Goal: Task Accomplishment & Management: Manage account settings

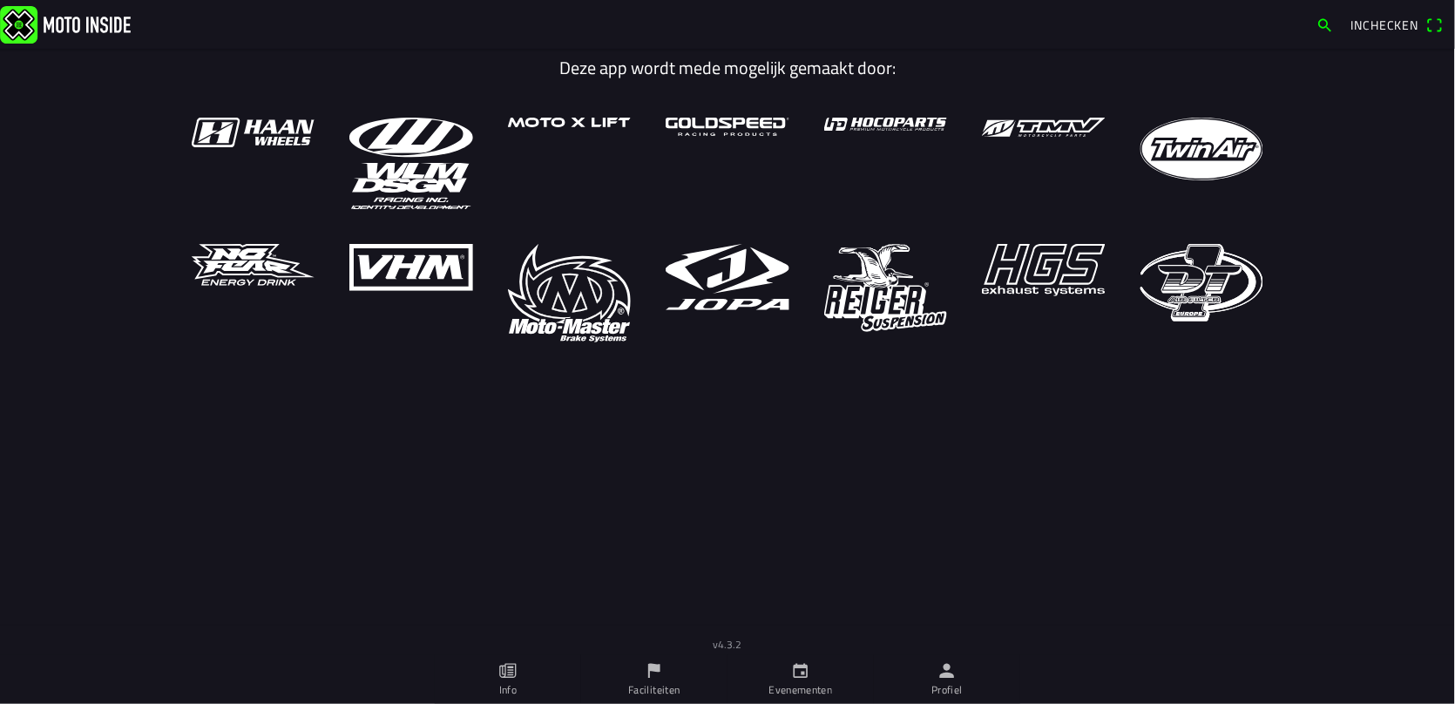
click at [939, 671] on icon "person" at bounding box center [946, 670] width 19 height 19
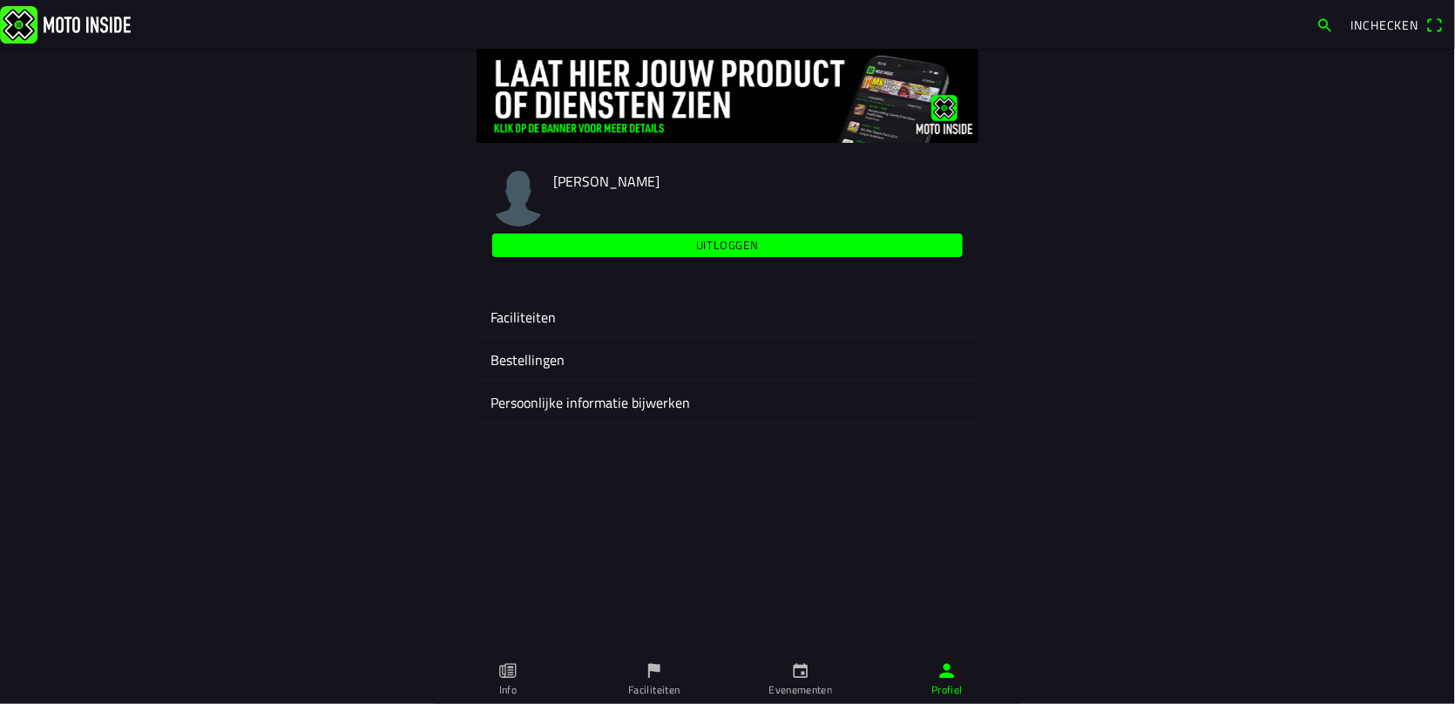
click at [503, 307] on ion-label "Faciliteiten" at bounding box center [727, 317] width 474 height 21
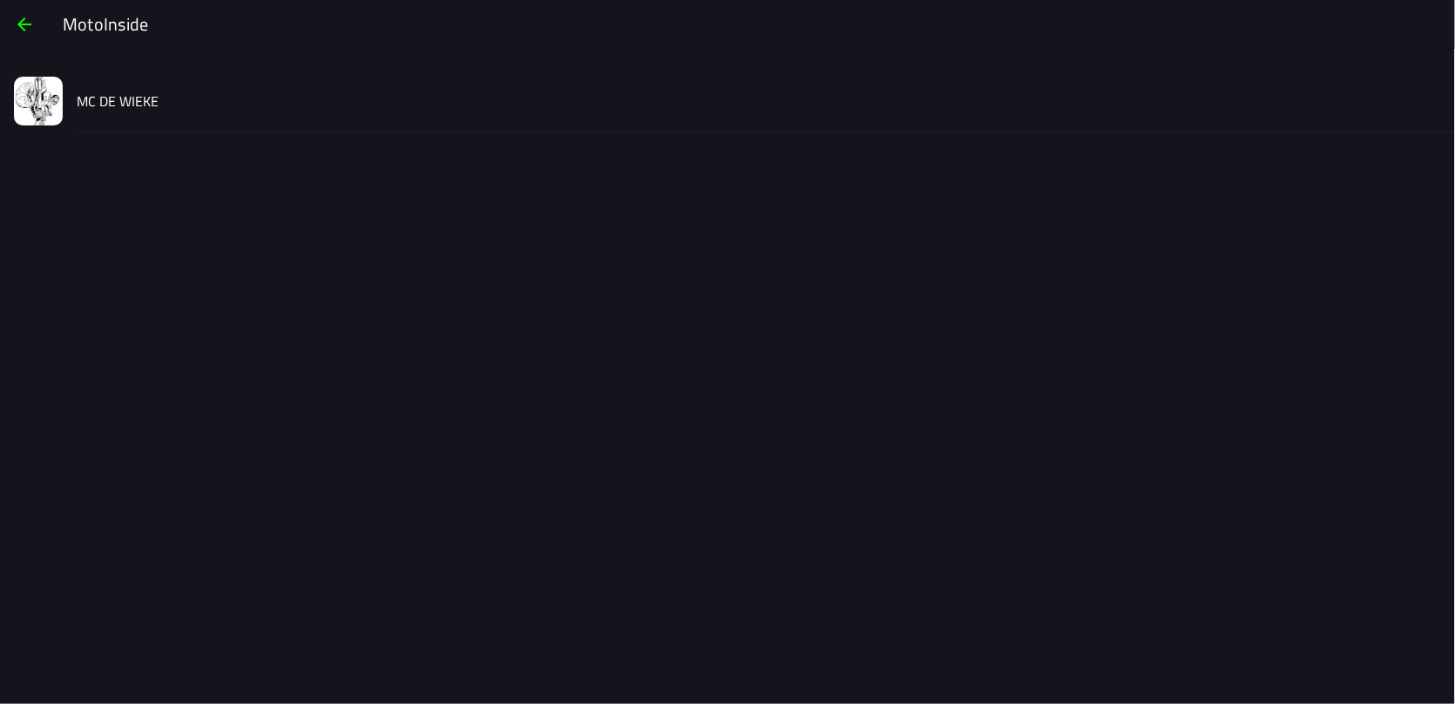
click at [0, 0] on slot "MC DE WIEKE" at bounding box center [0, 0] width 0 height 0
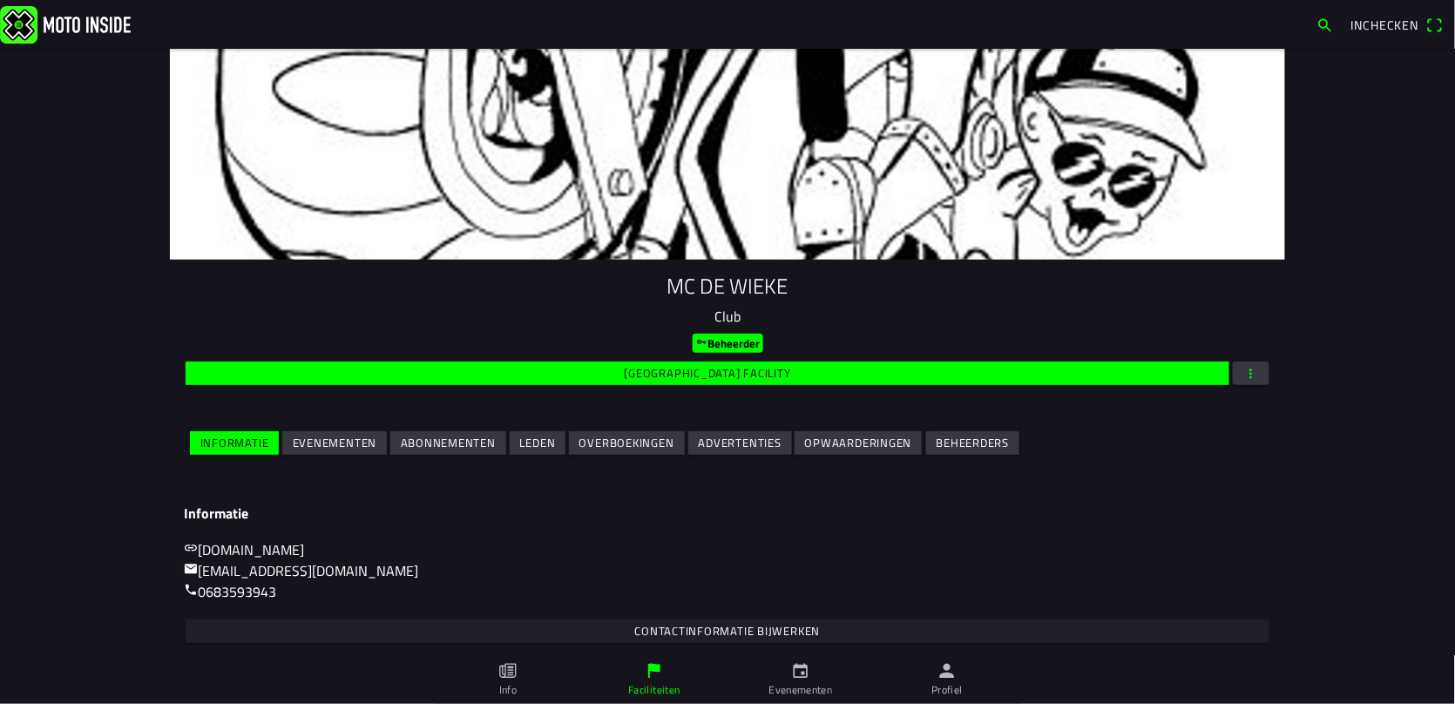
click at [0, 0] on slot "Advertenties" at bounding box center [0, 0] width 0 height 0
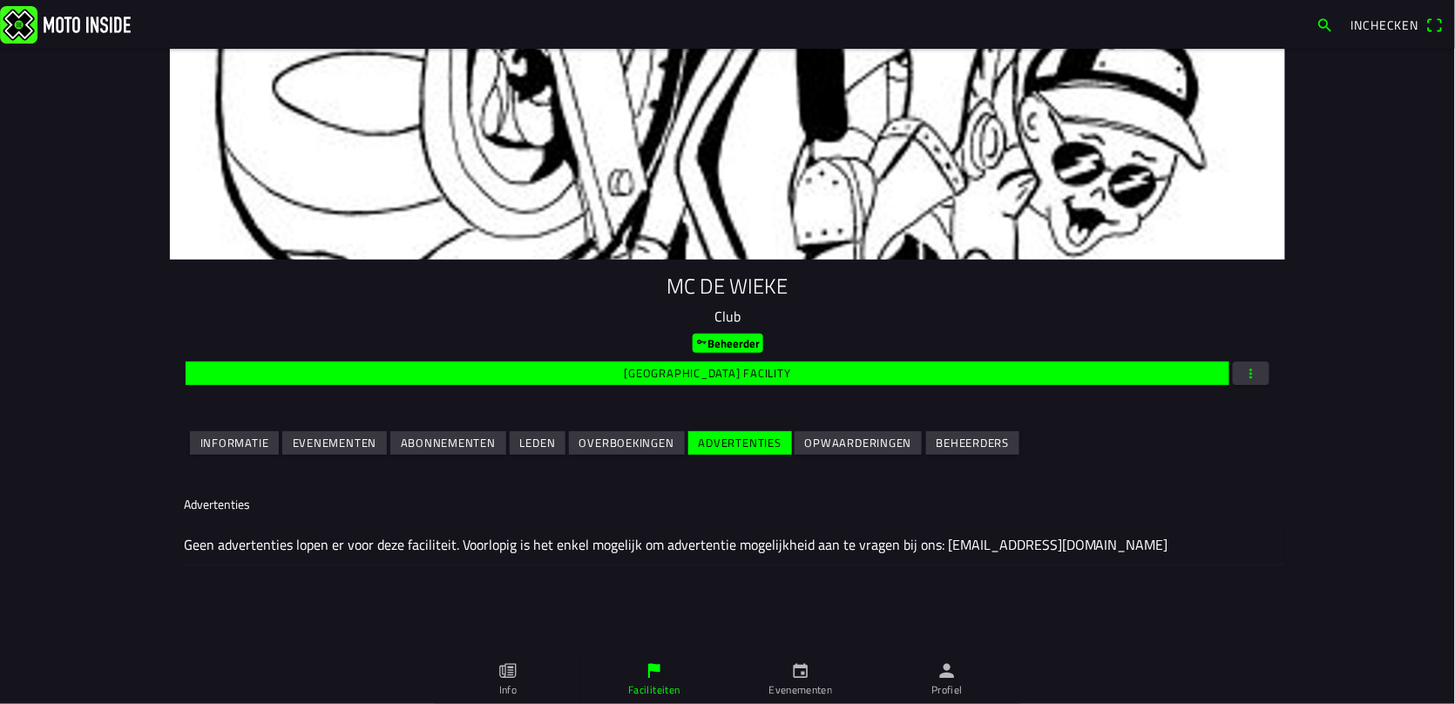
click at [0, 0] on slot "Evenementen" at bounding box center [0, 0] width 0 height 0
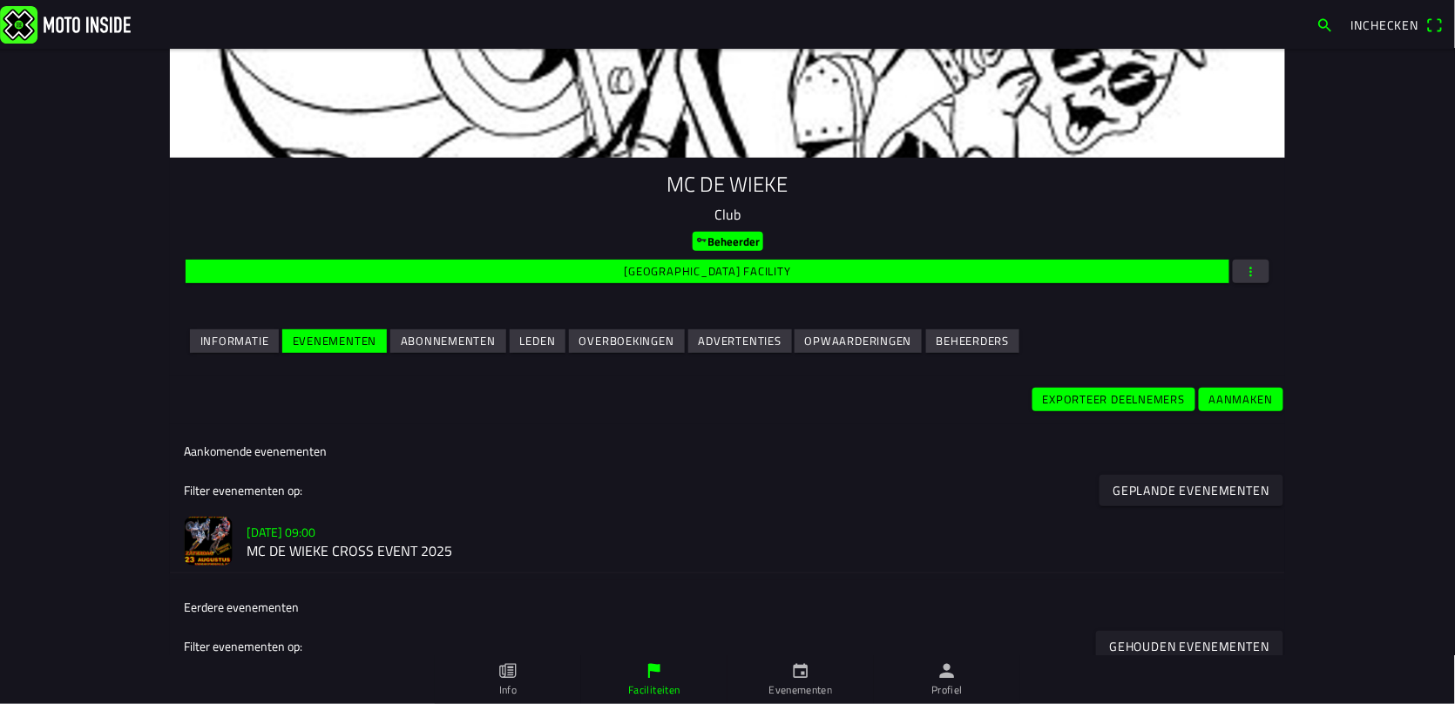
scroll to position [203, 0]
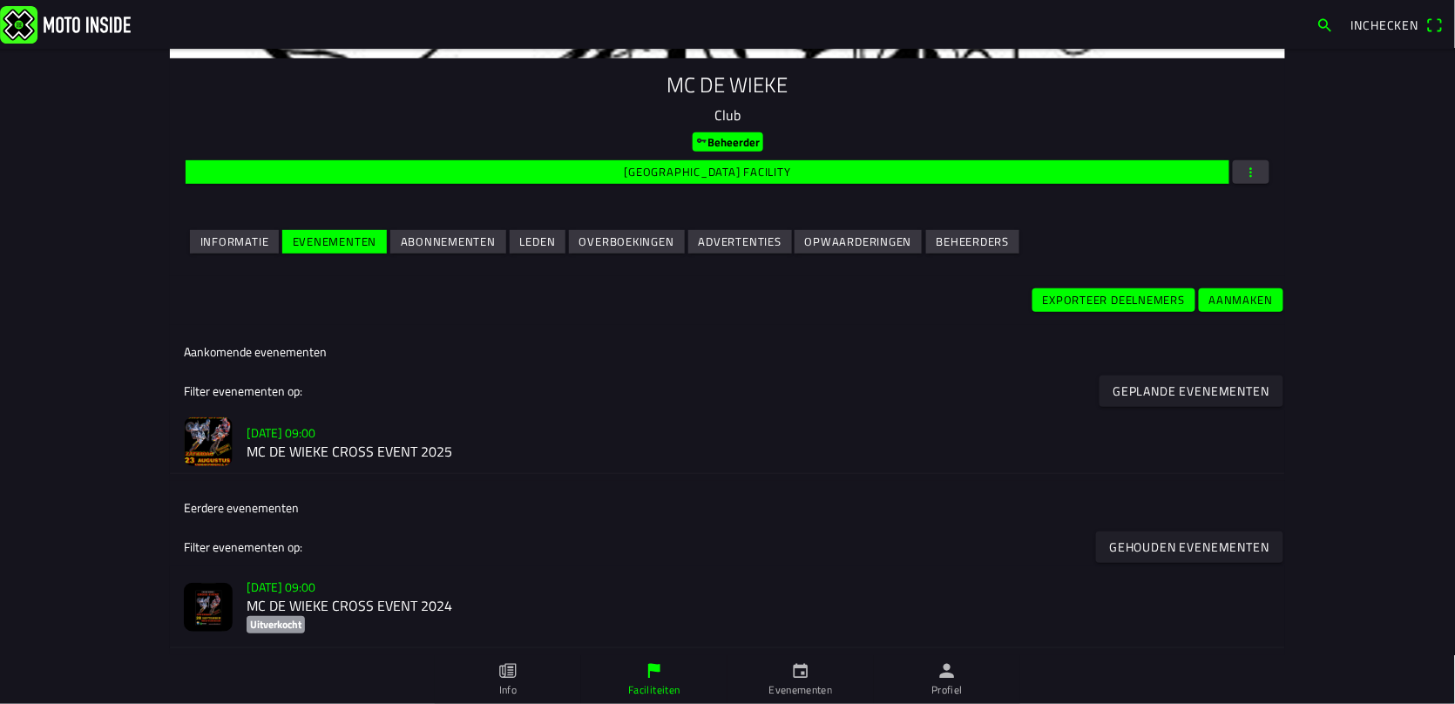
click at [0, 0] on slot "[DATE] 09:00" at bounding box center [0, 0] width 0 height 0
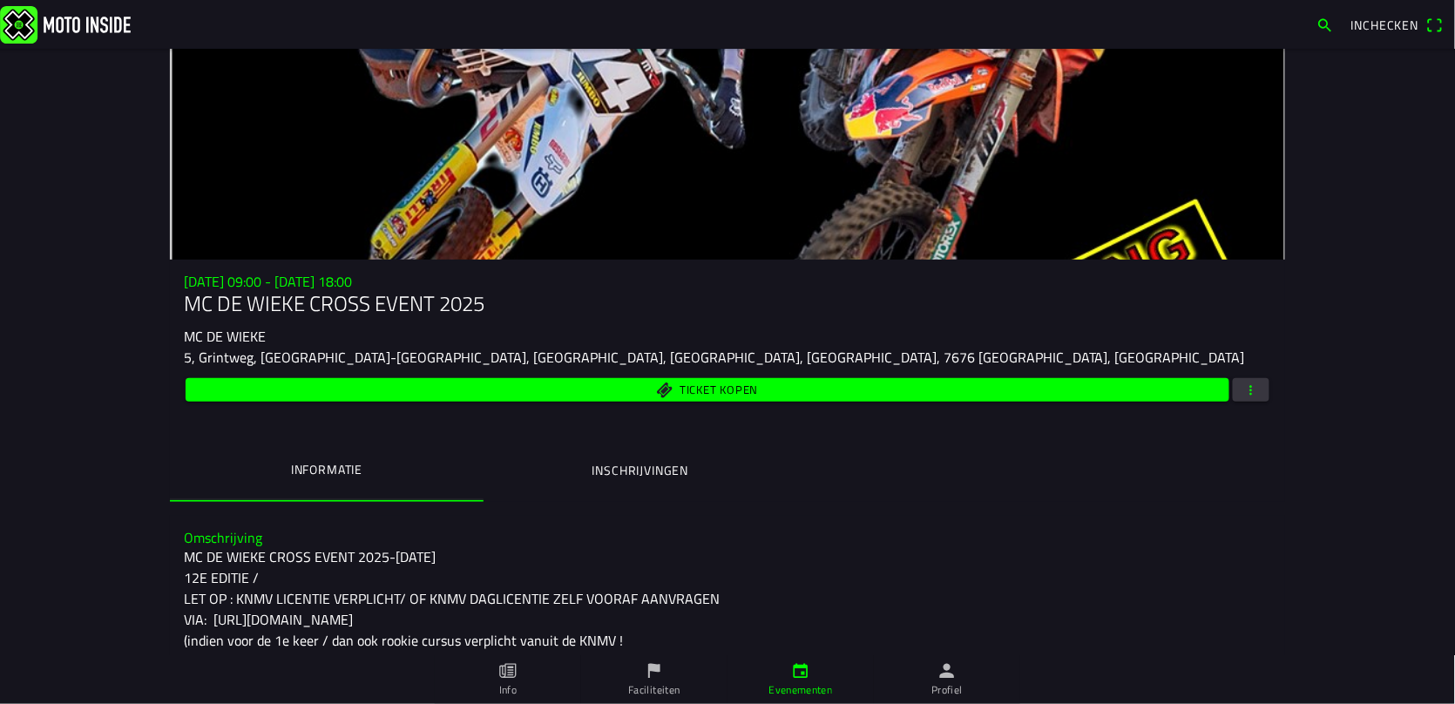
click at [1246, 378] on span "button" at bounding box center [1251, 390] width 16 height 24
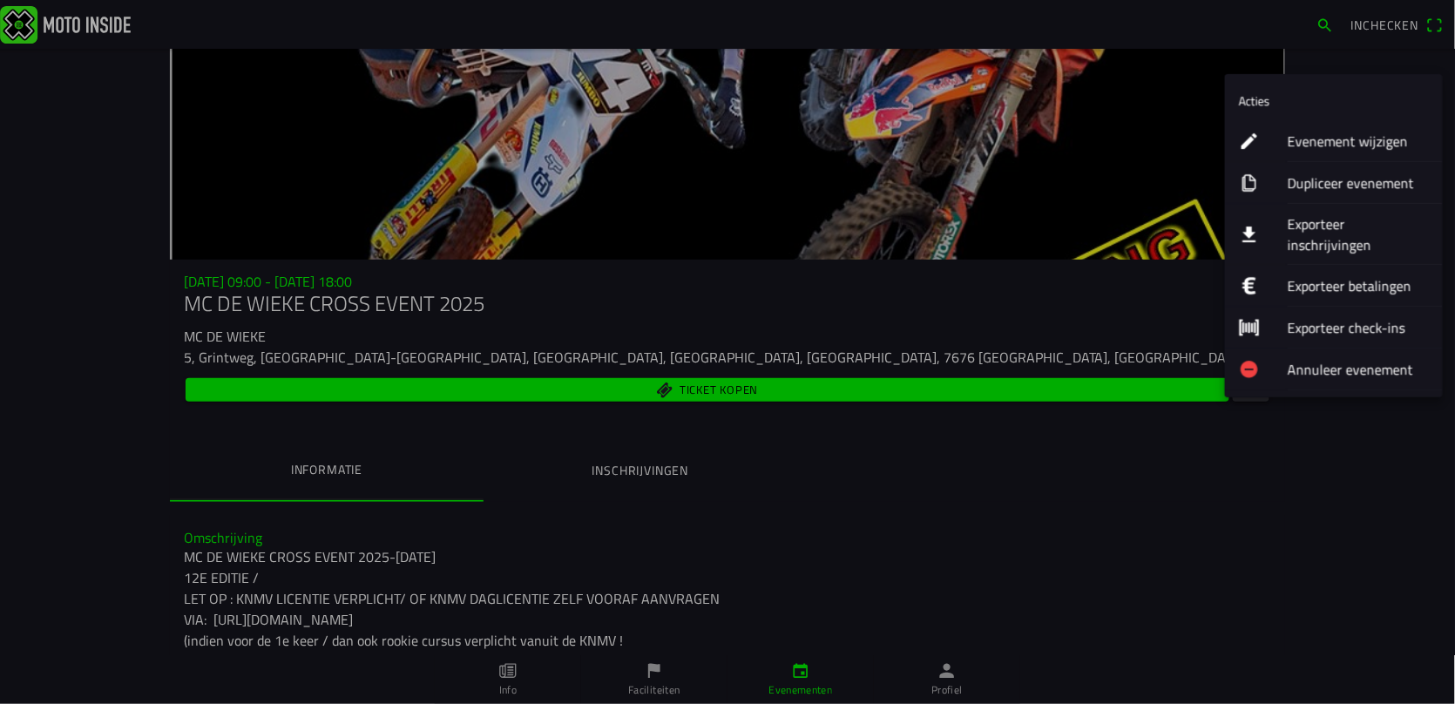
click at [1308, 136] on ion-label "Evenement wijzigen" at bounding box center [1357, 141] width 141 height 21
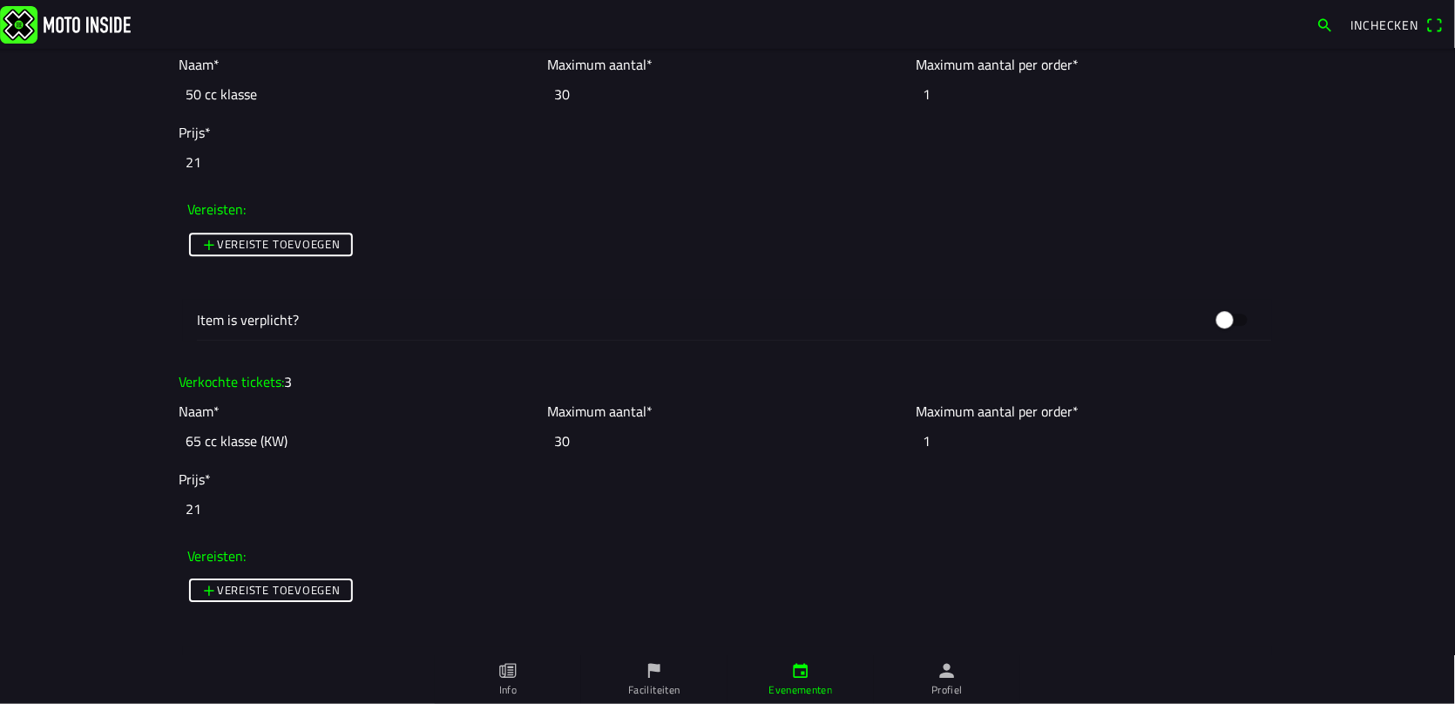
scroll to position [1277, 0]
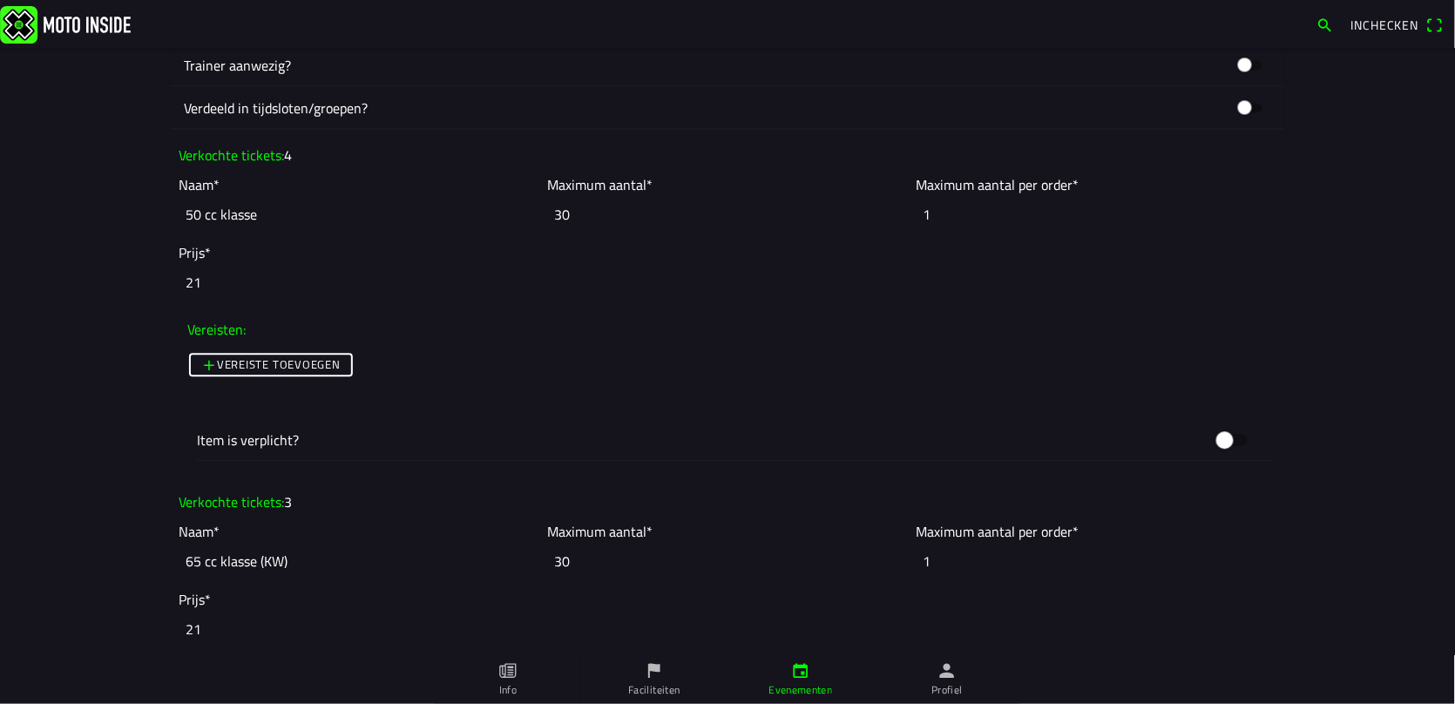
click at [84, 125] on main "Foto wijzigen Evenementnaam* MC DE WIEKE CROSS EVENT 2025 Omschrijving* MC DE W…" at bounding box center [727, 376] width 1455 height 655
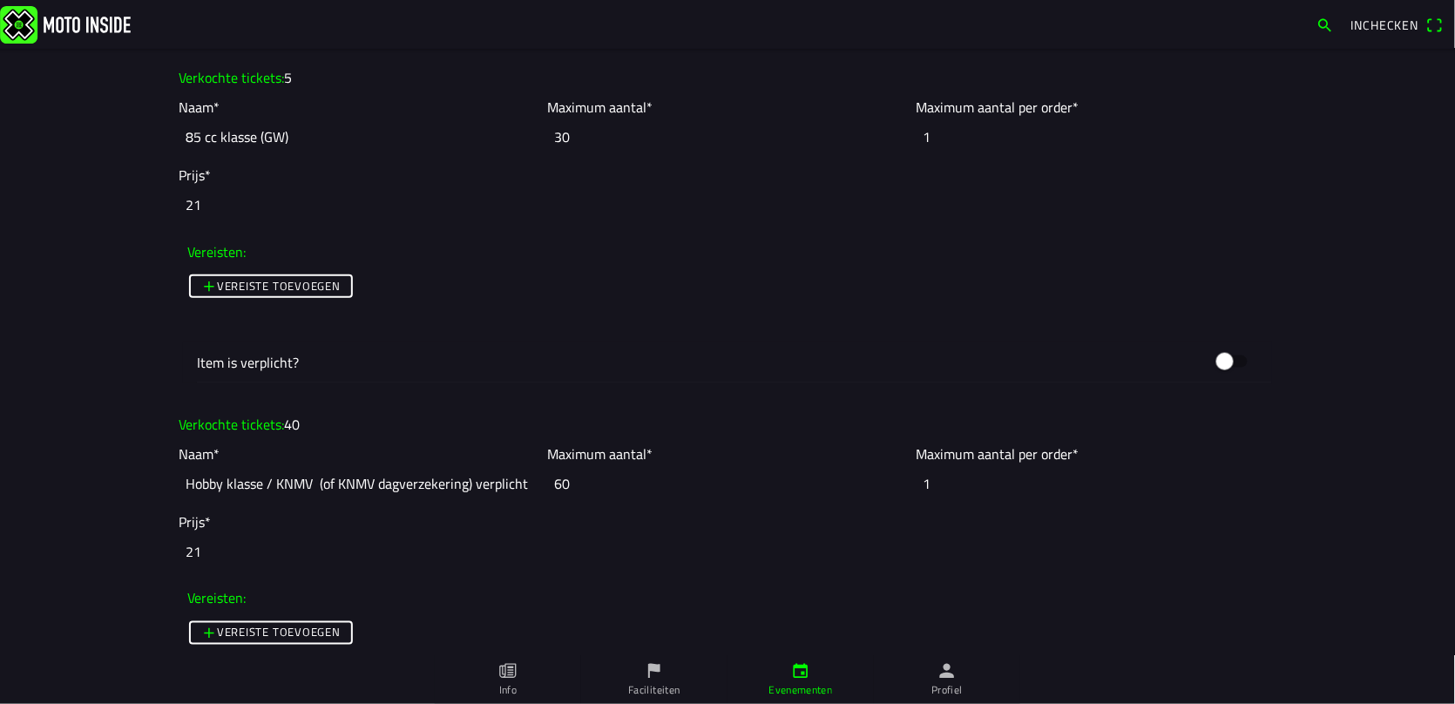
scroll to position [2671, 0]
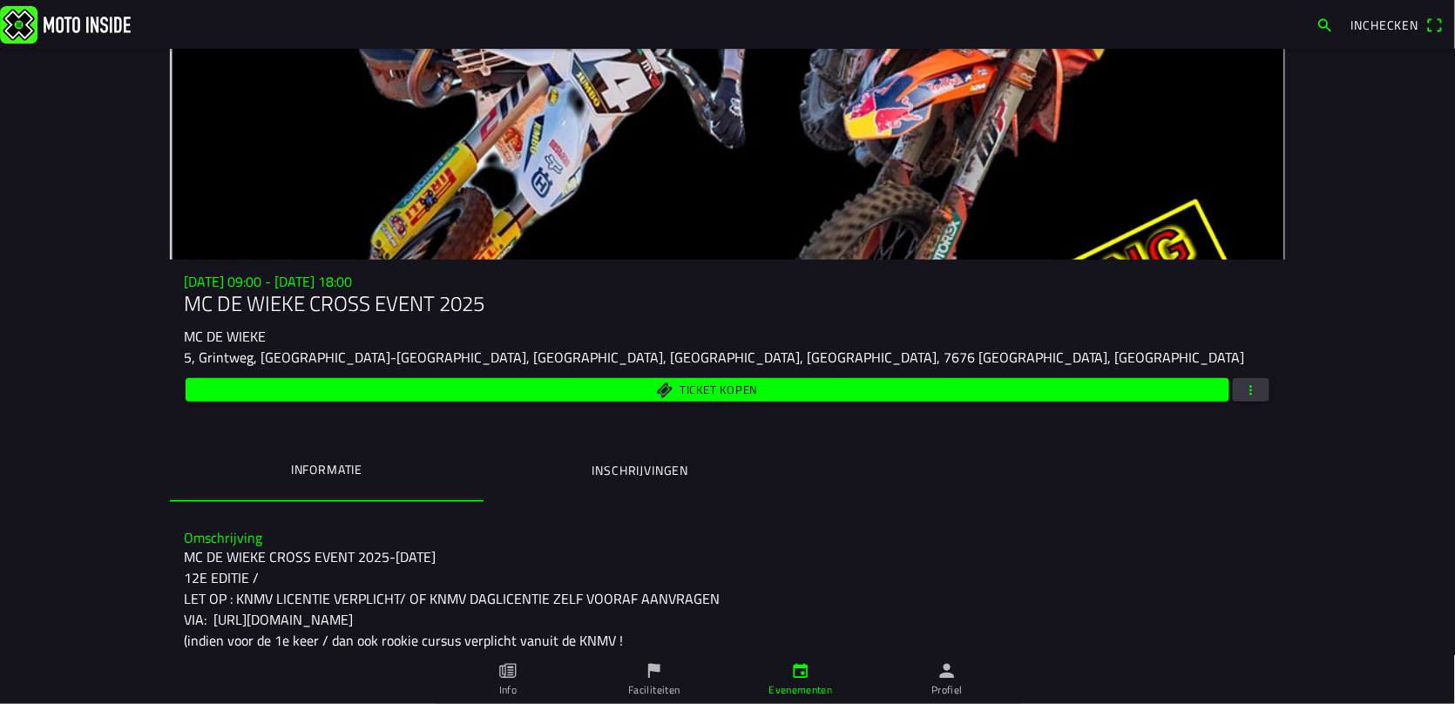
click at [1243, 388] on span "button" at bounding box center [1251, 390] width 16 height 24
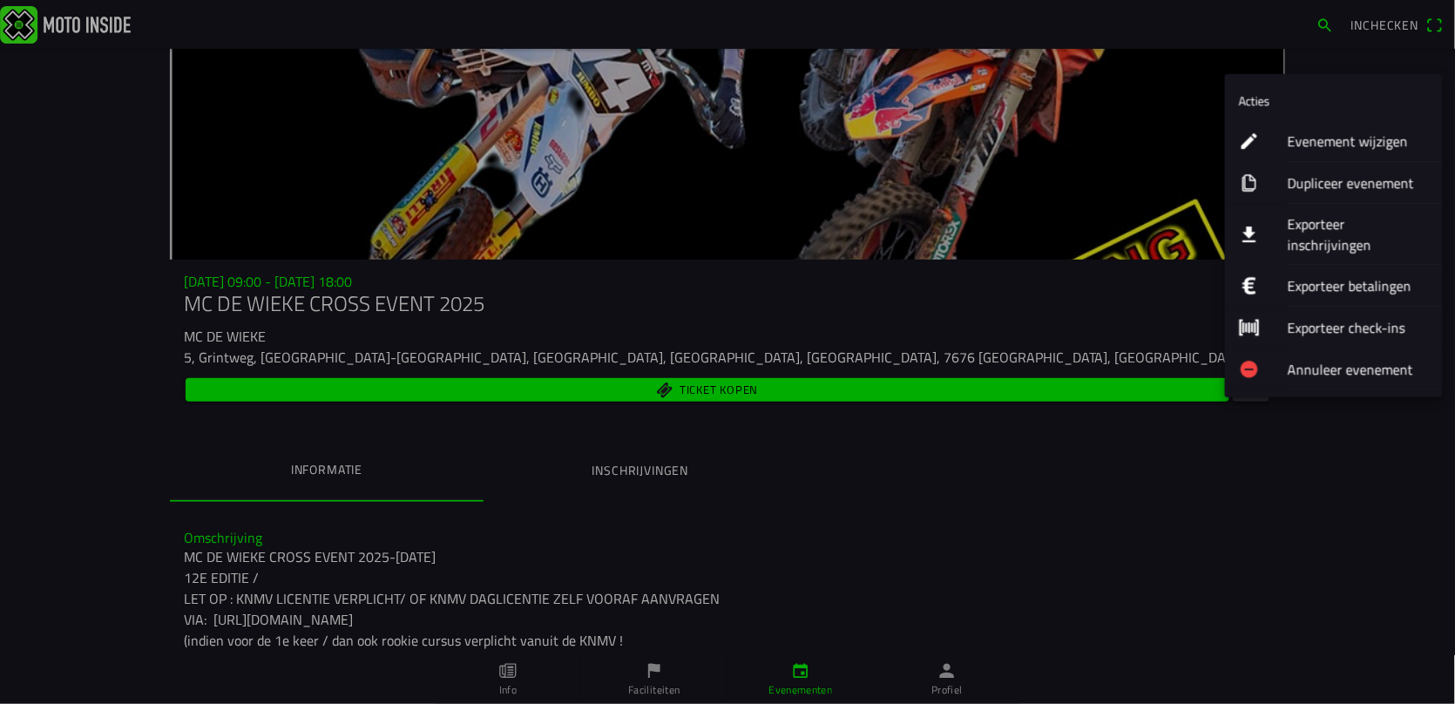
click at [1317, 134] on ion-label "Evenement wijzigen" at bounding box center [1357, 141] width 141 height 21
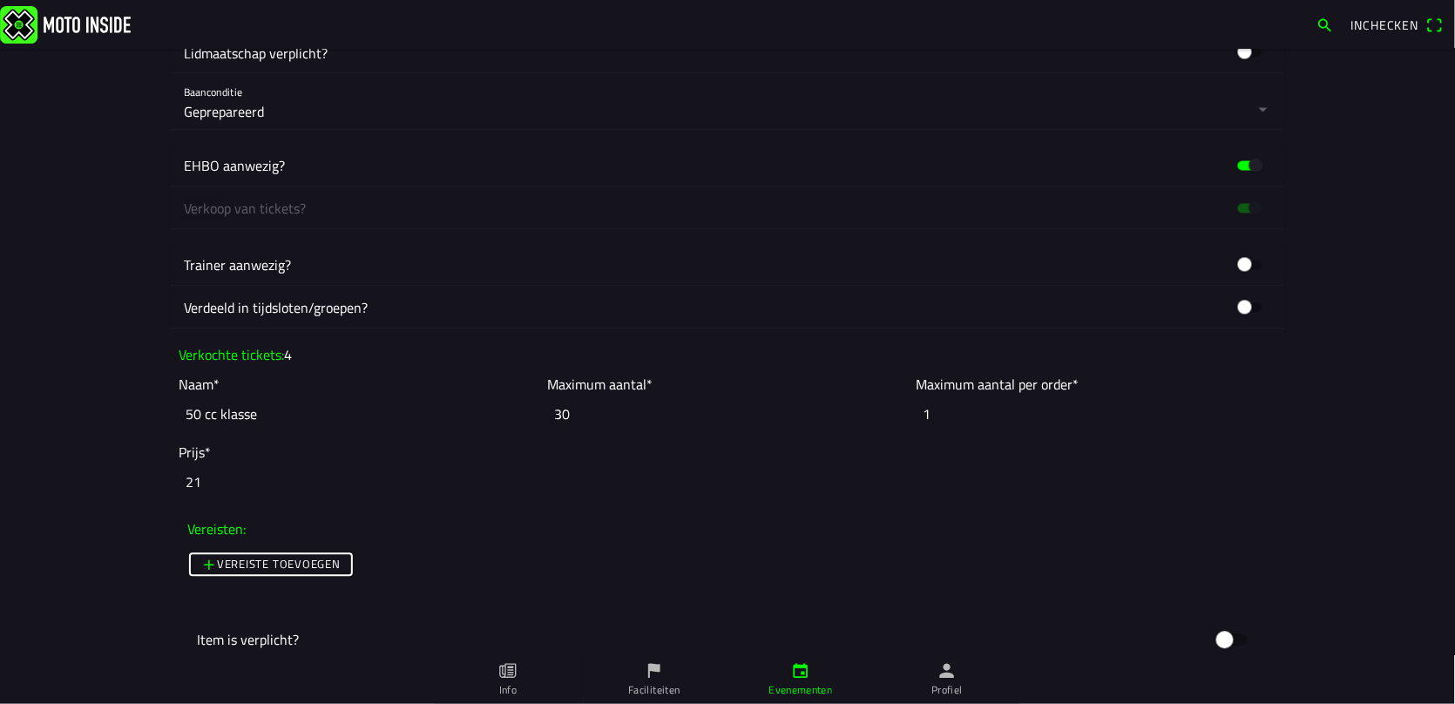
scroll to position [1161, 0]
